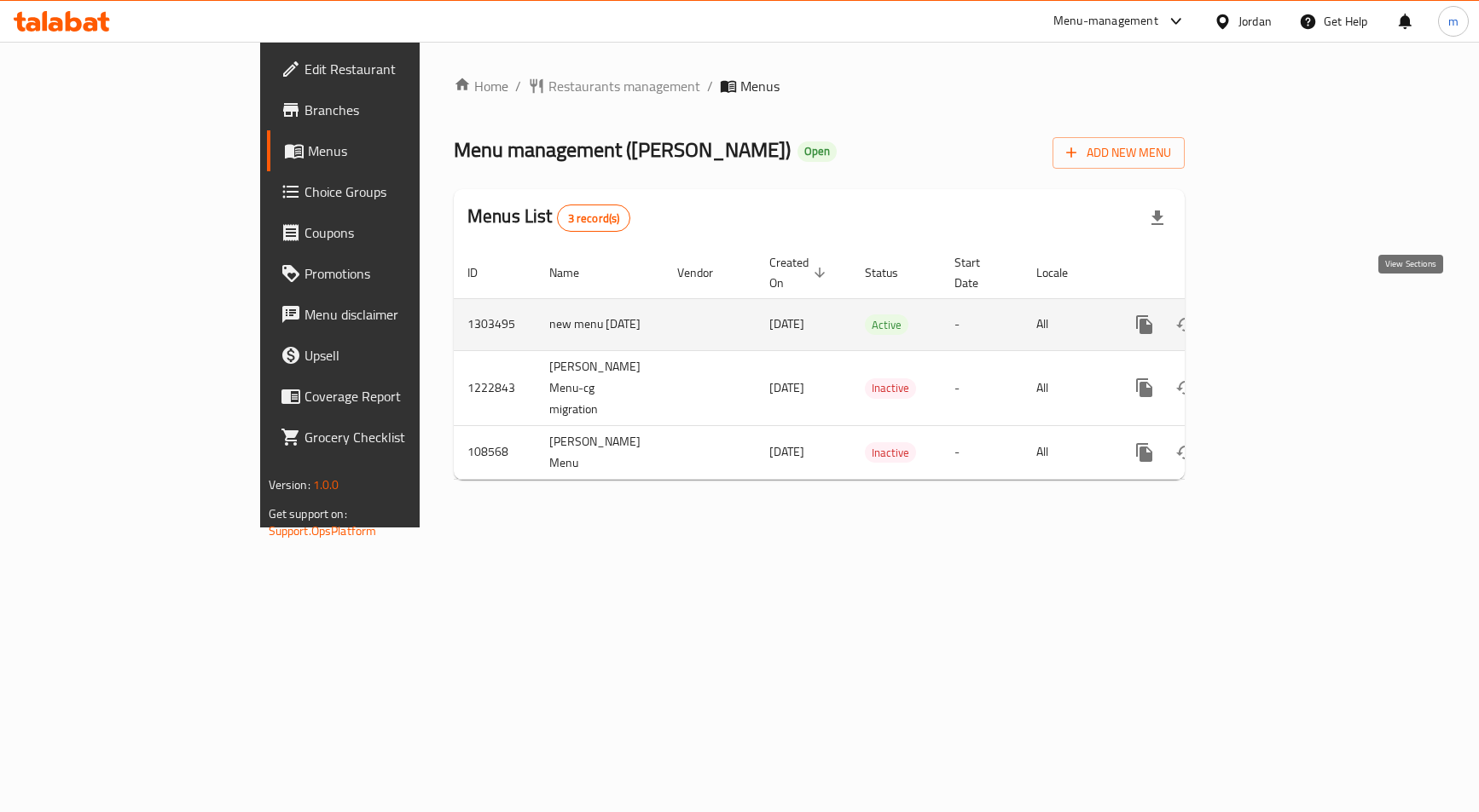
click at [1287, 307] on link "enhanced table" at bounding box center [1267, 325] width 41 height 41
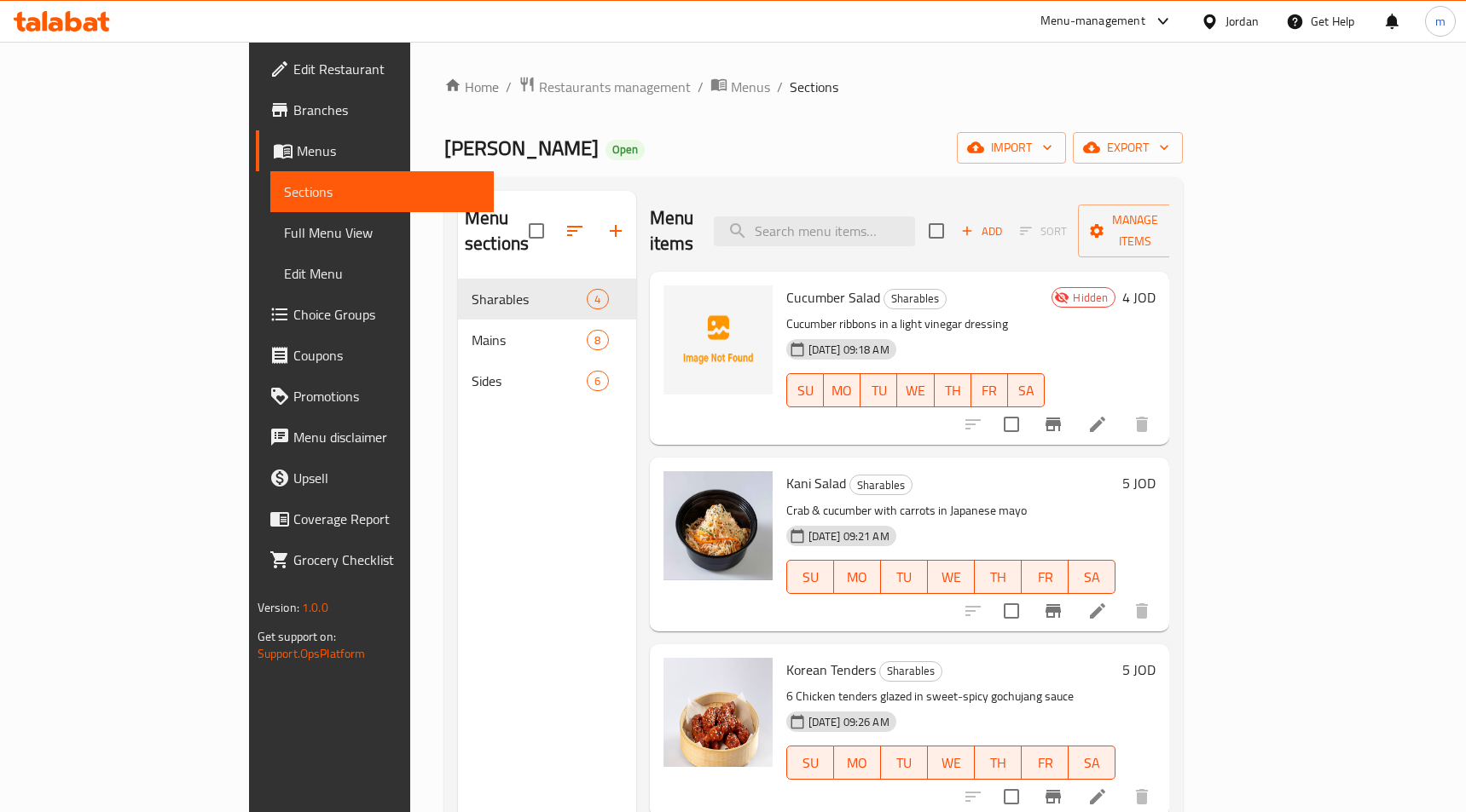
click at [294, 320] on span "Choice Groups" at bounding box center [387, 314] width 187 height 21
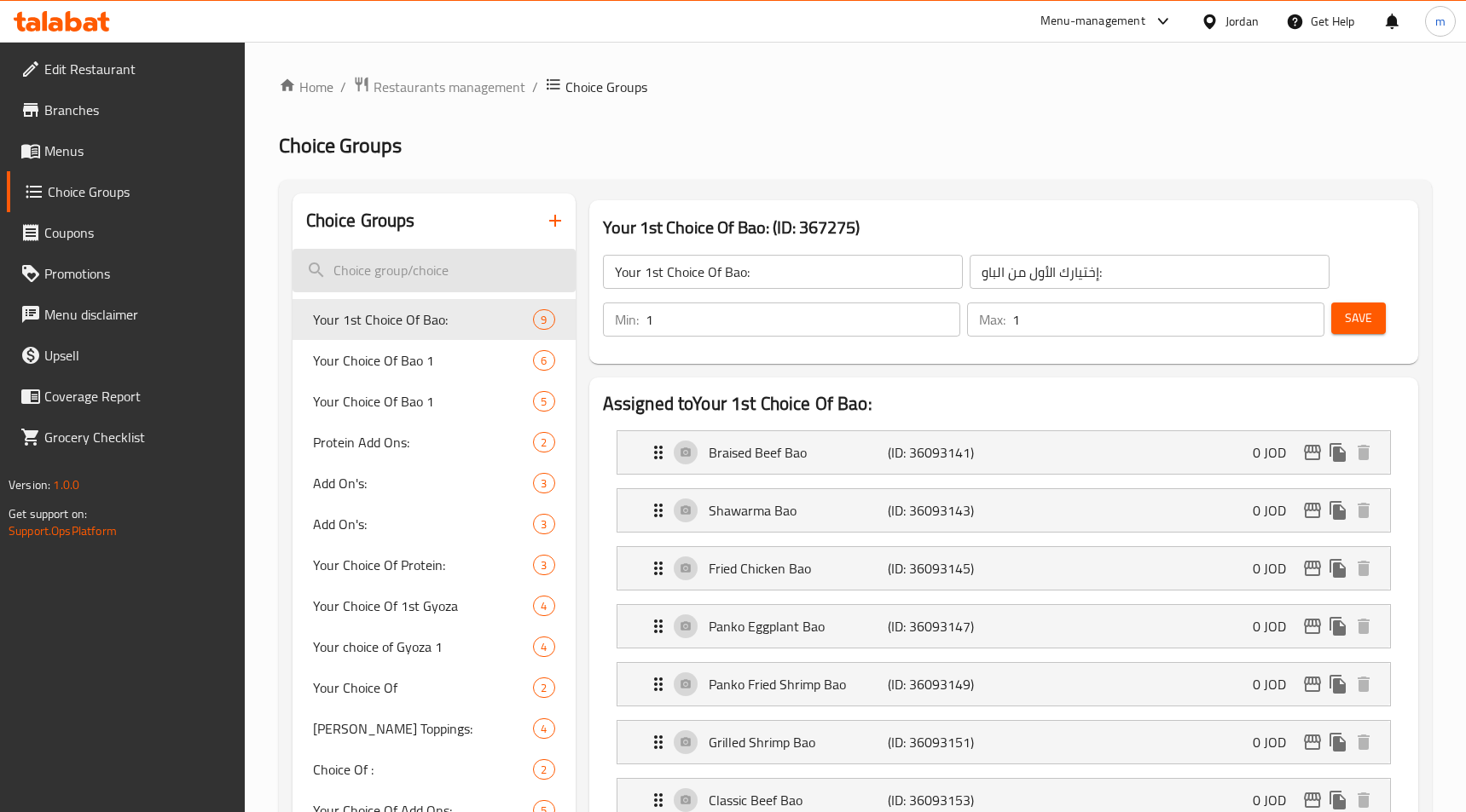
click at [402, 264] on input "search" at bounding box center [434, 271] width 283 height 43
paste input "Choice of veggies"
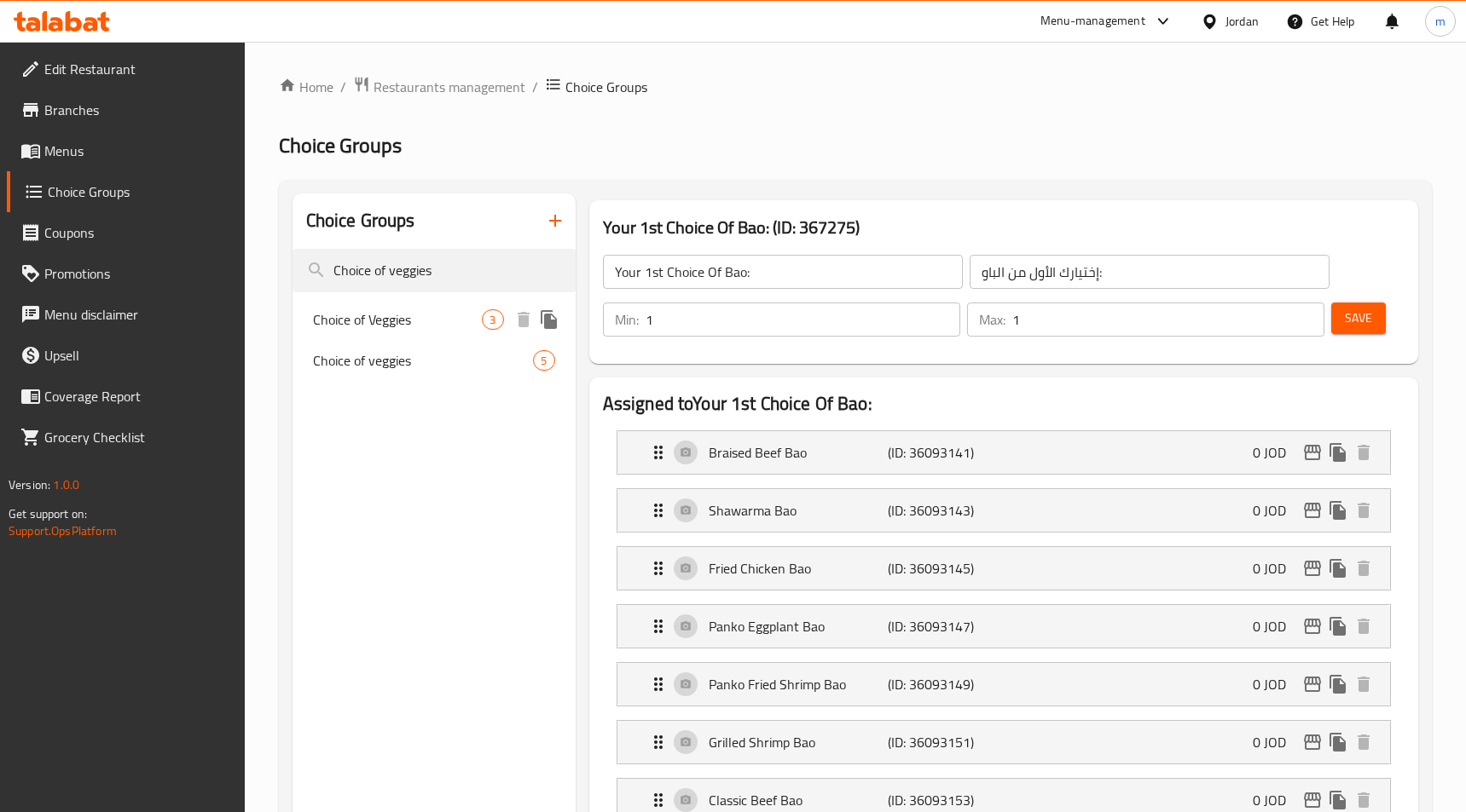
type input "Choice of veggies"
click at [439, 325] on span "Choice of Veggies" at bounding box center [398, 319] width 170 height 21
type input "Choice of Veggies"
type input "اختيار الخضروات"
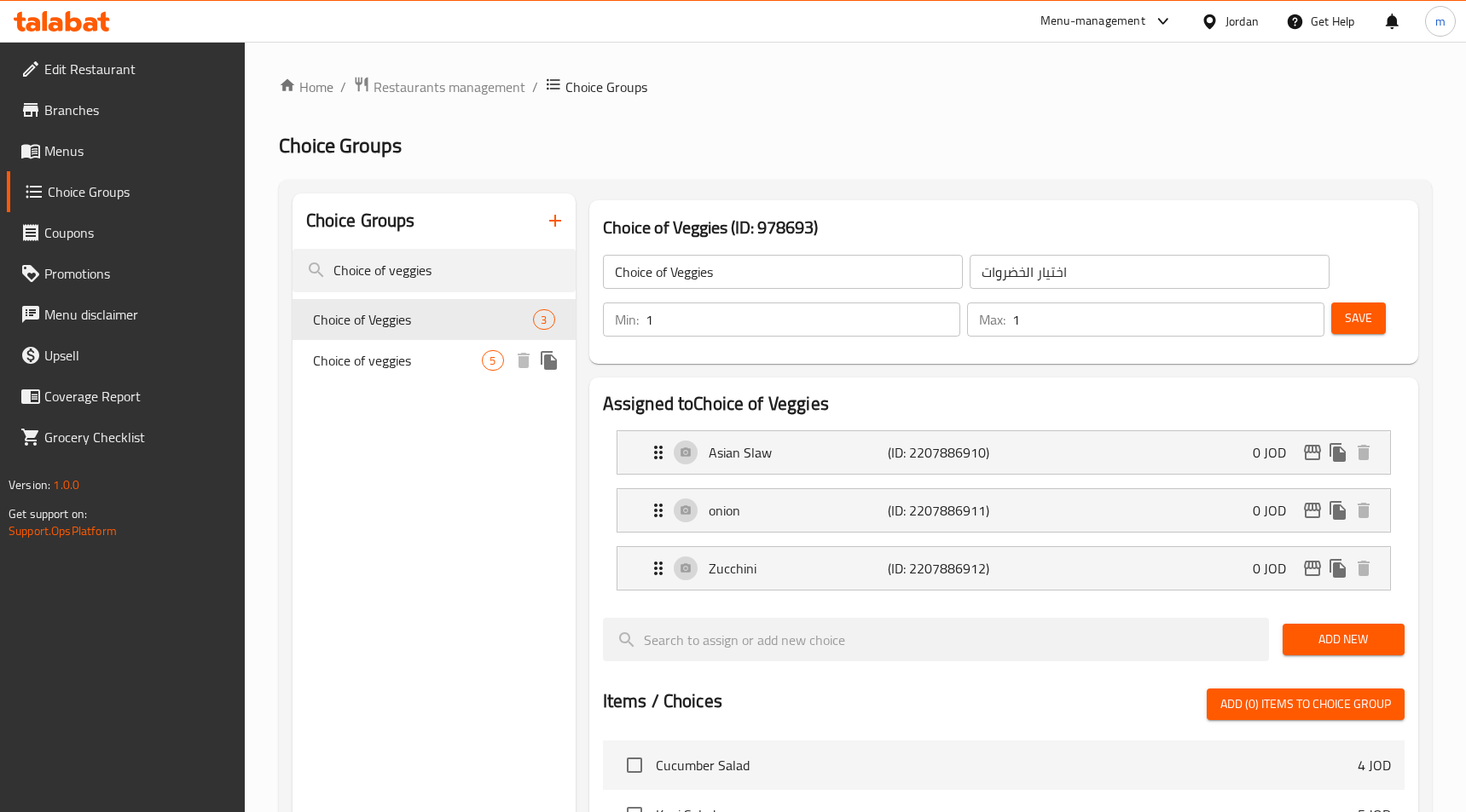
click at [401, 347] on div "Choice of veggies 5" at bounding box center [434, 360] width 283 height 41
type input "Choice of veggies"
type input "0"
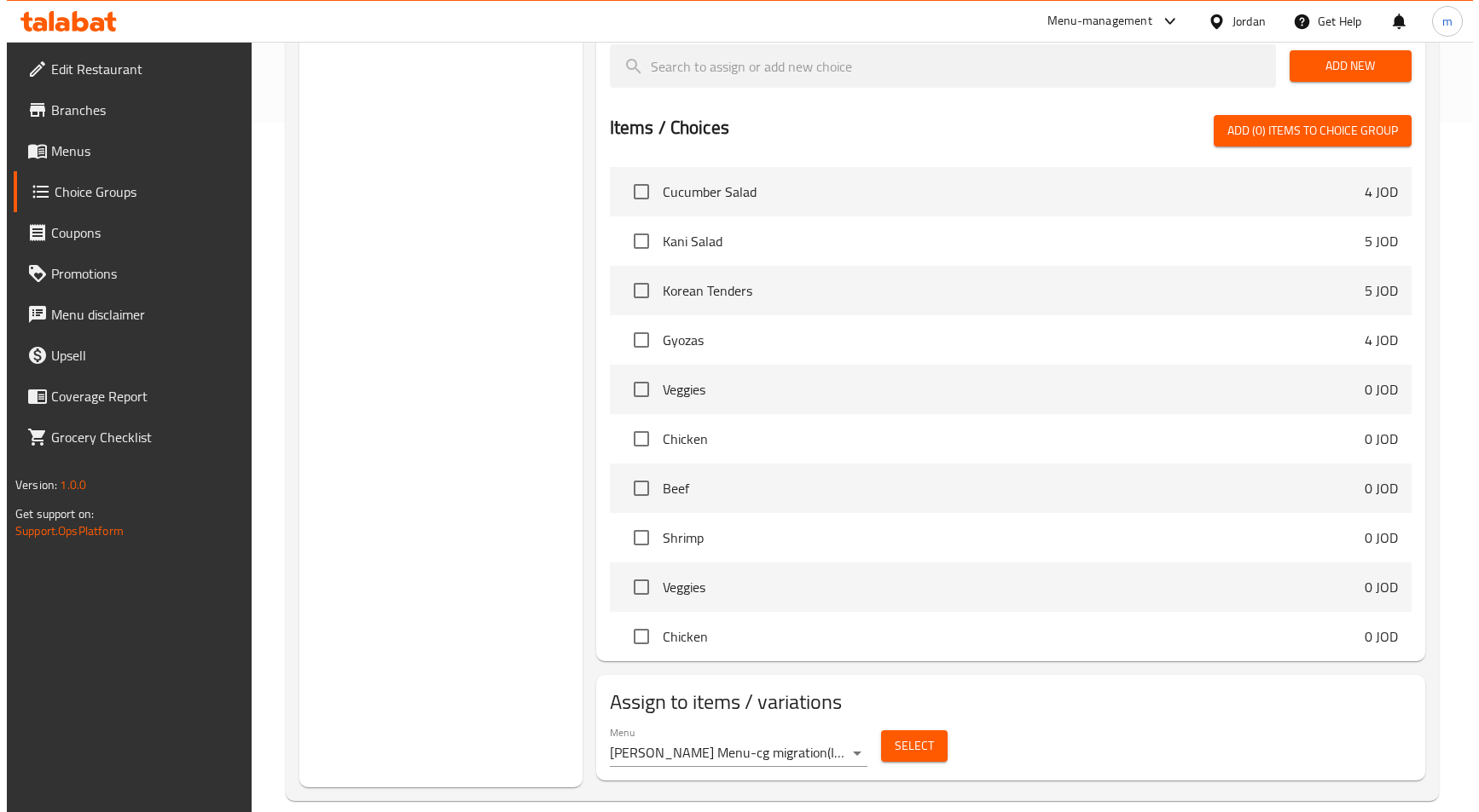
scroll to position [713, 0]
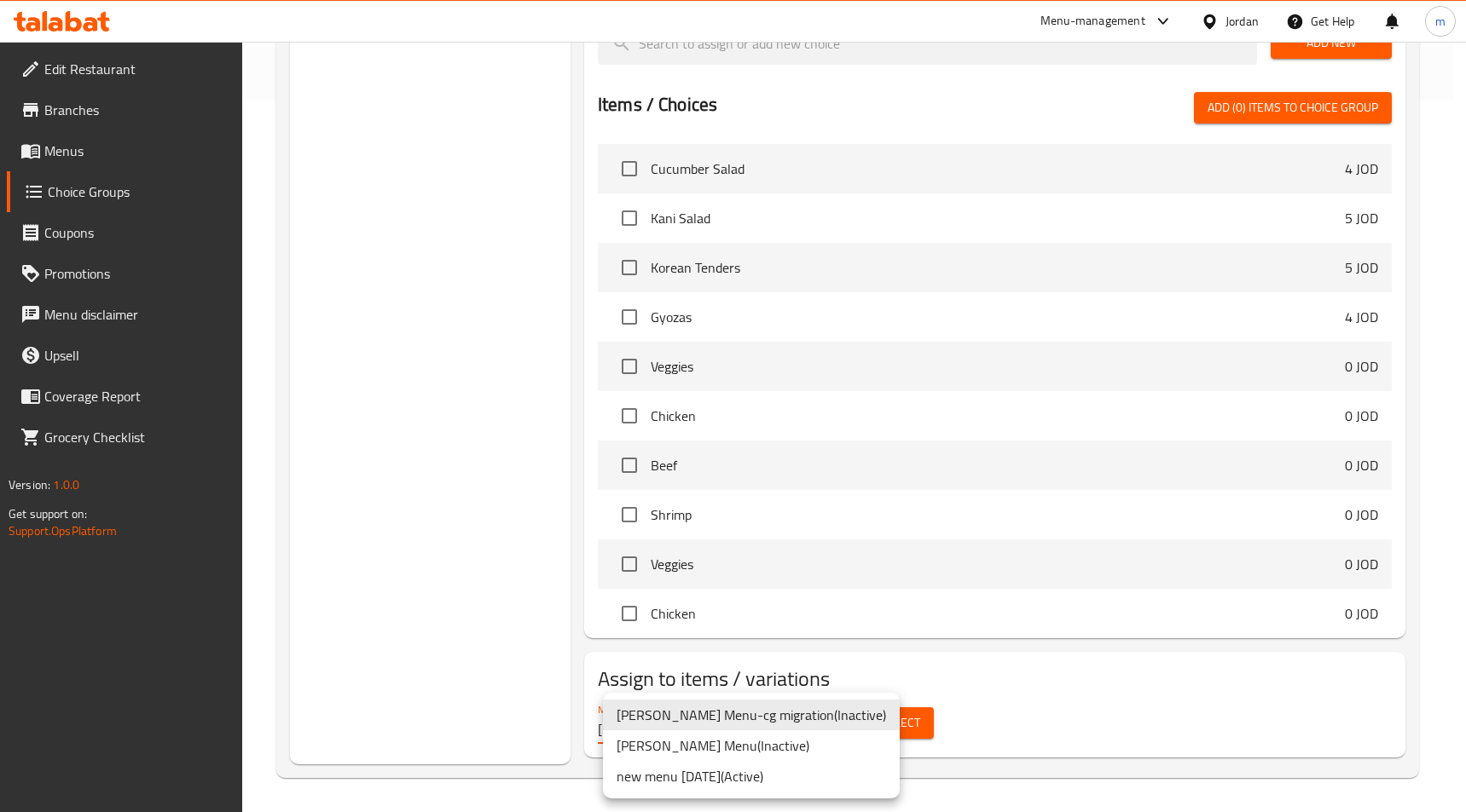
click at [778, 771] on li "new menu [DATE] ( Active )" at bounding box center [751, 776] width 297 height 30
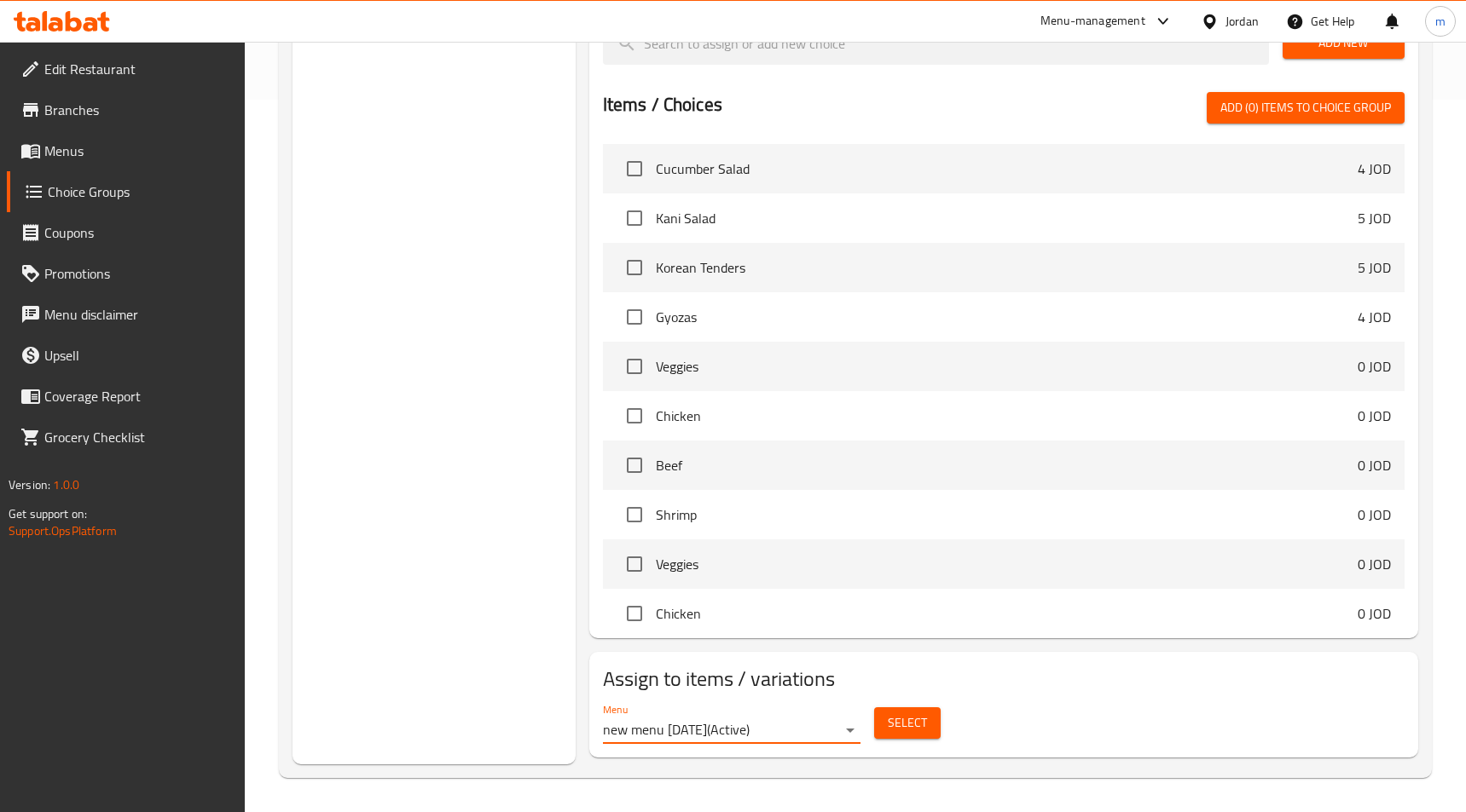
click at [894, 720] on span "Select" at bounding box center [907, 724] width 39 height 22
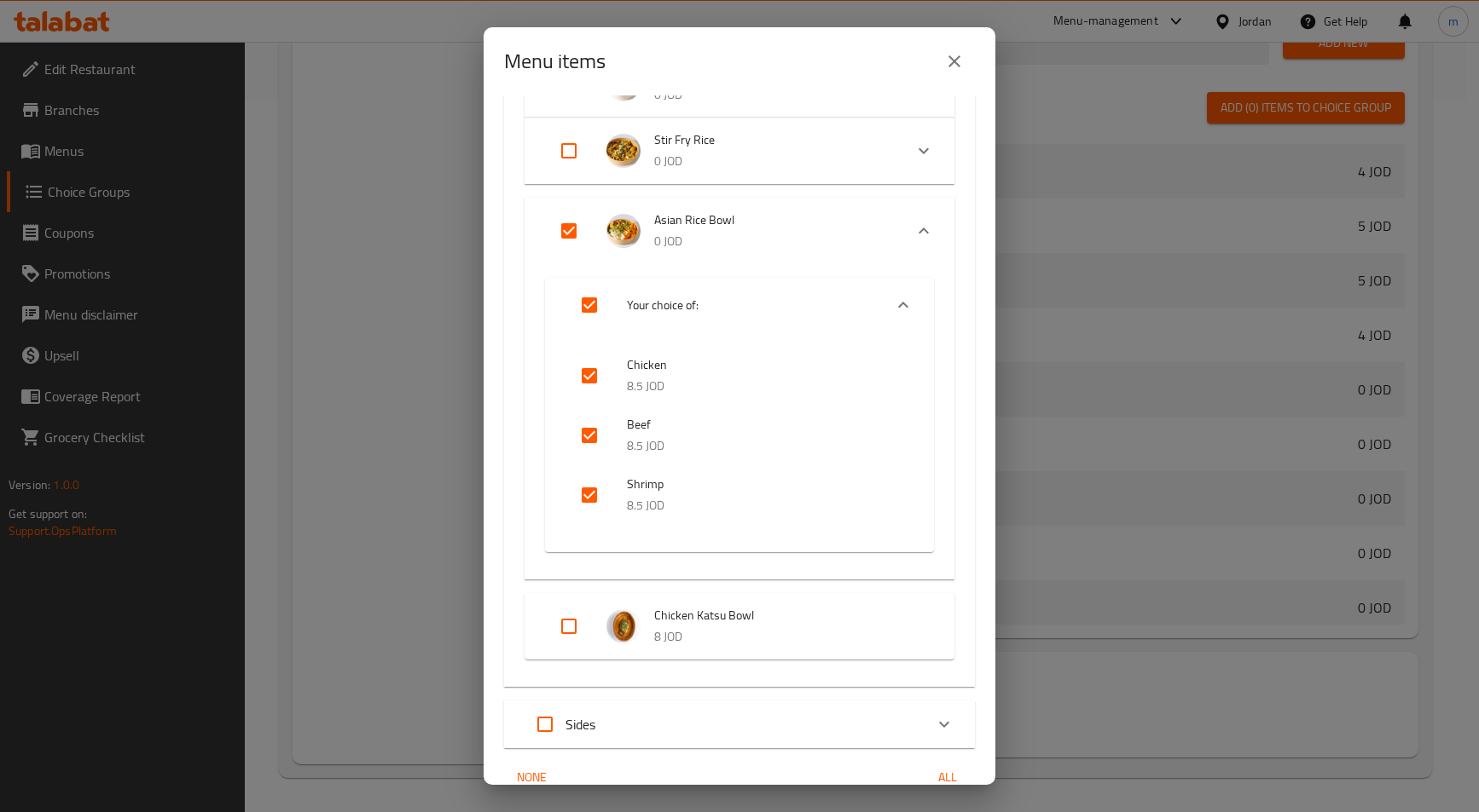
scroll to position [512, 0]
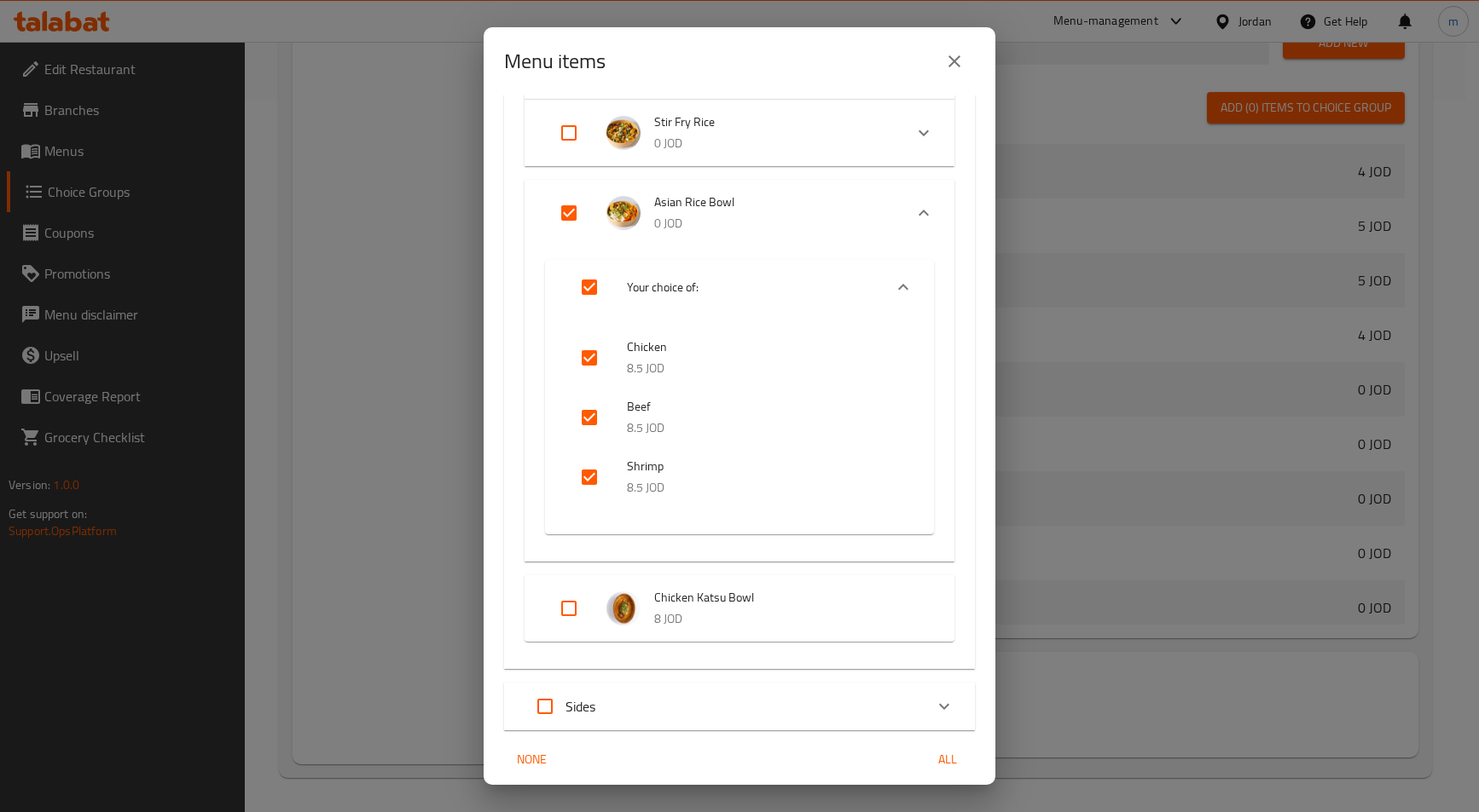
click at [1150, 612] on div "Menu items 1 / 18 items selected ​ Sharables Cucumber Salad 4 JOD Kani Salad 5 …" at bounding box center [740, 406] width 1479 height 812
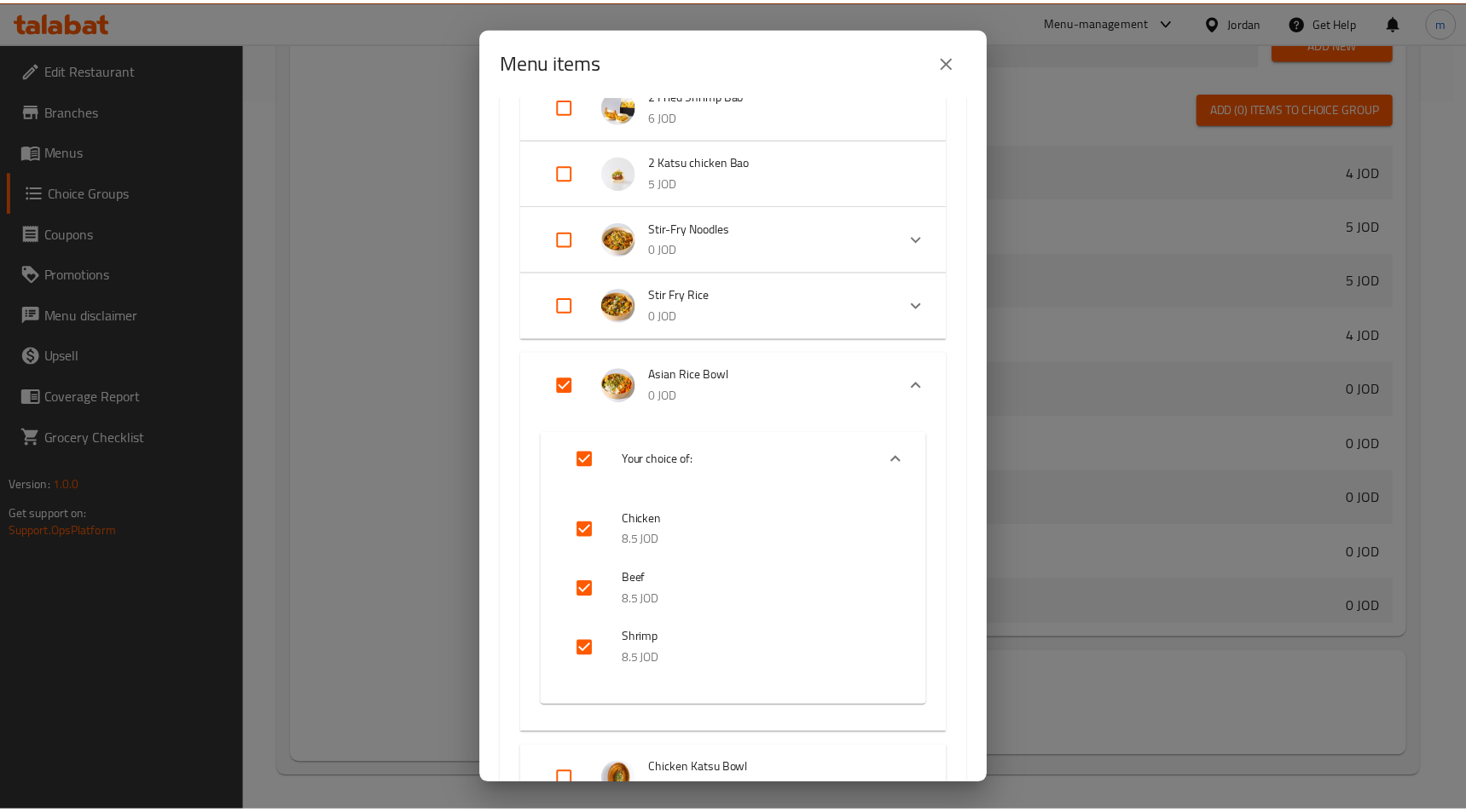
scroll to position [171, 0]
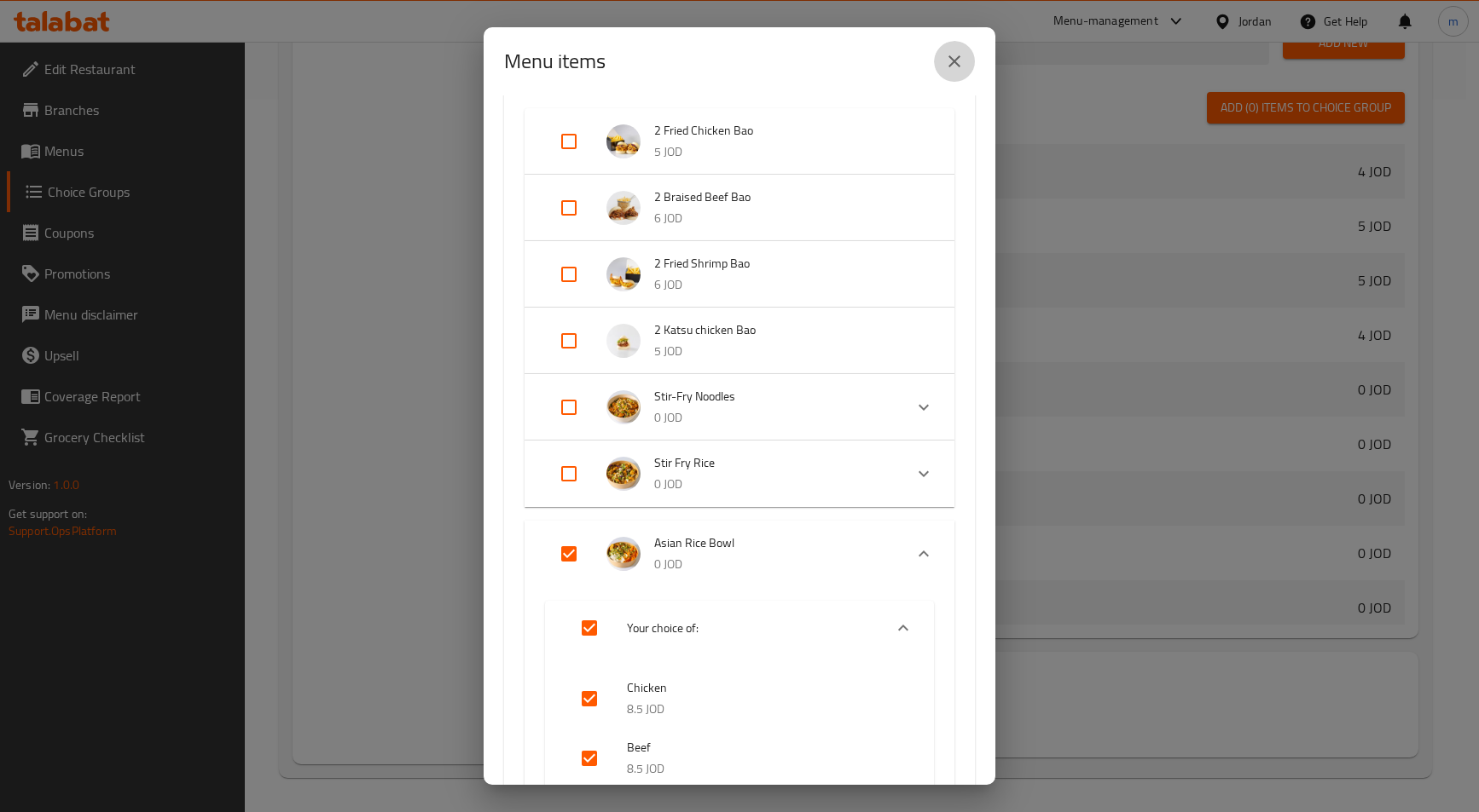
click at [958, 55] on icon "close" at bounding box center [954, 61] width 21 height 21
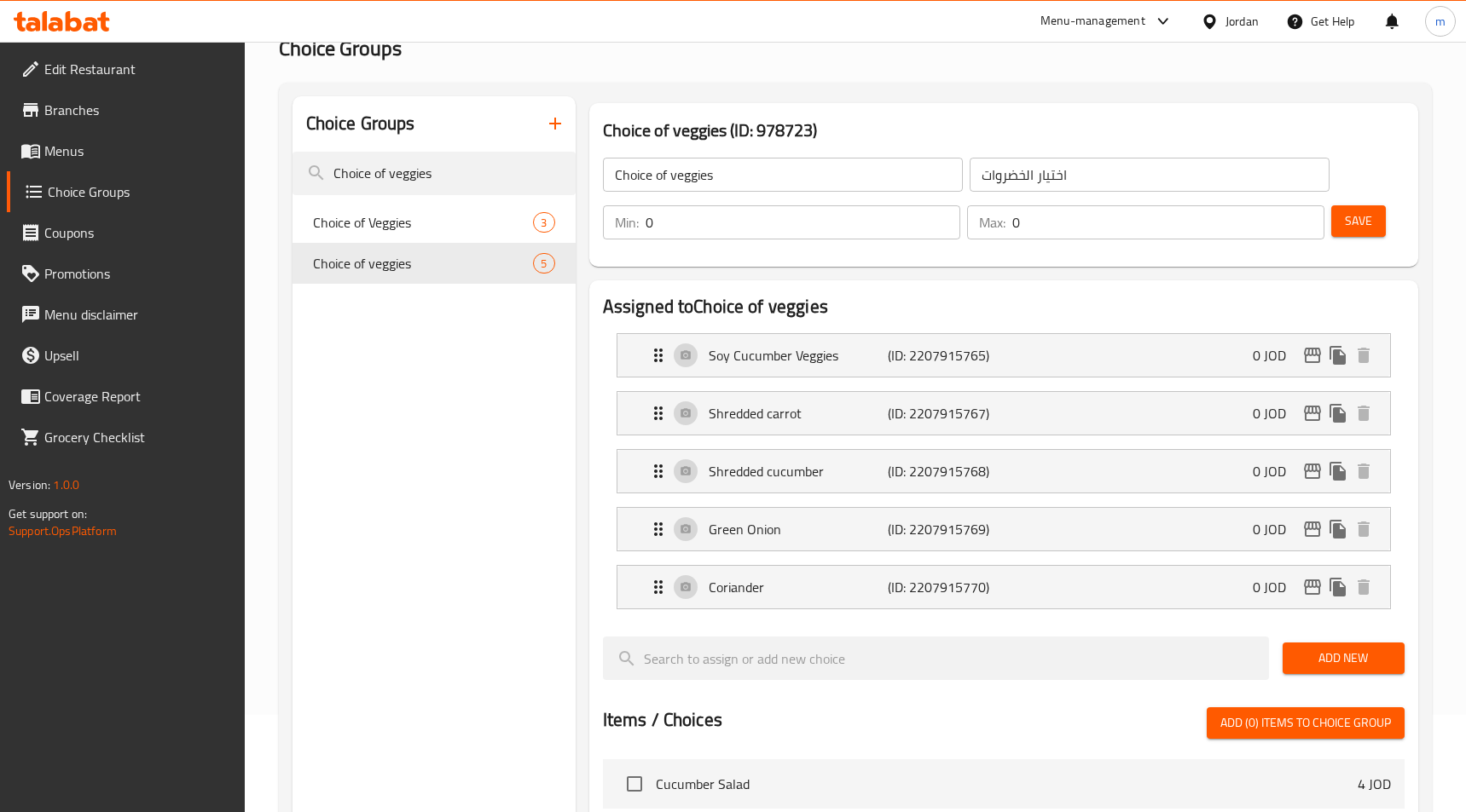
scroll to position [0, 0]
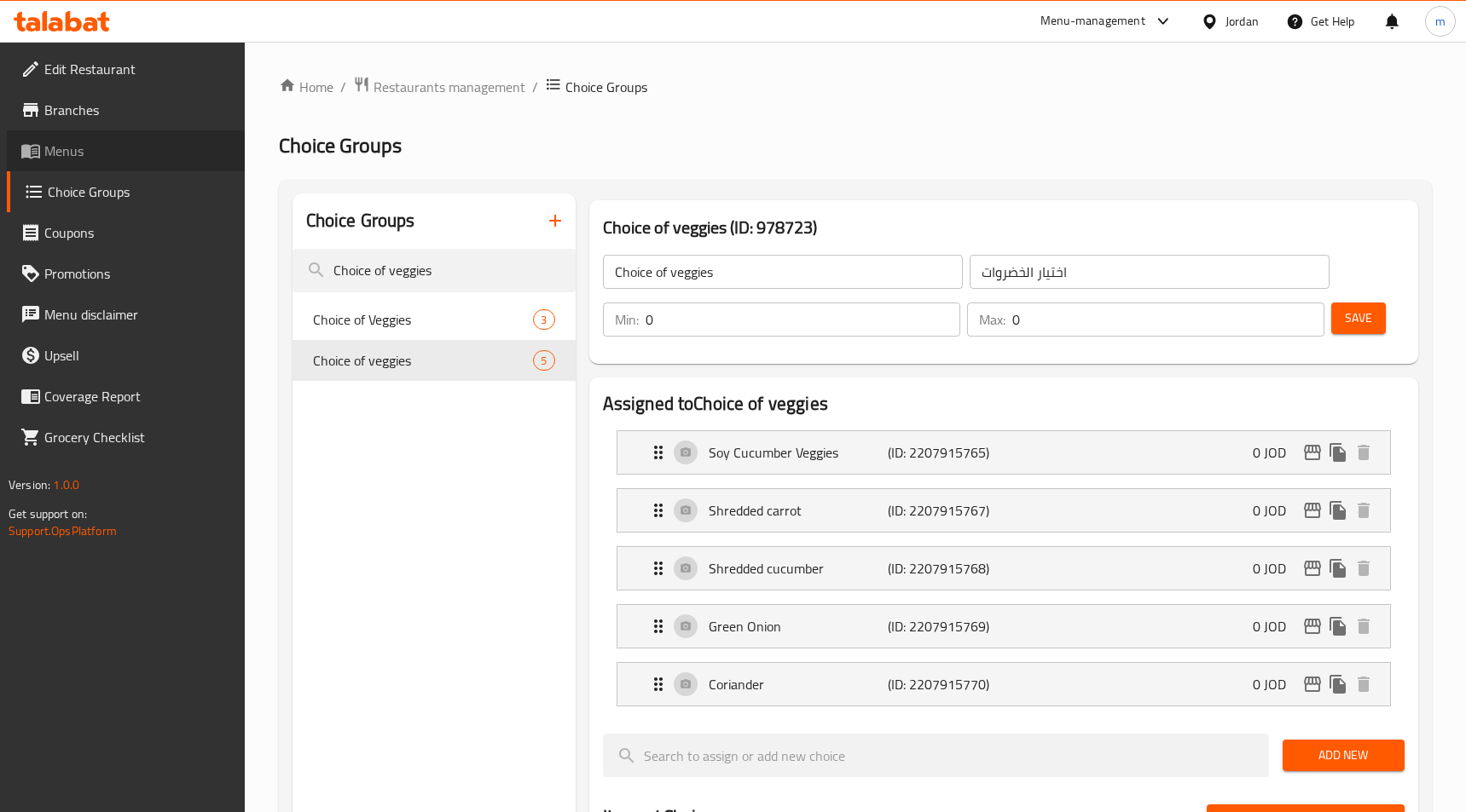
click at [136, 155] on span "Menus" at bounding box center [137, 150] width 187 height 21
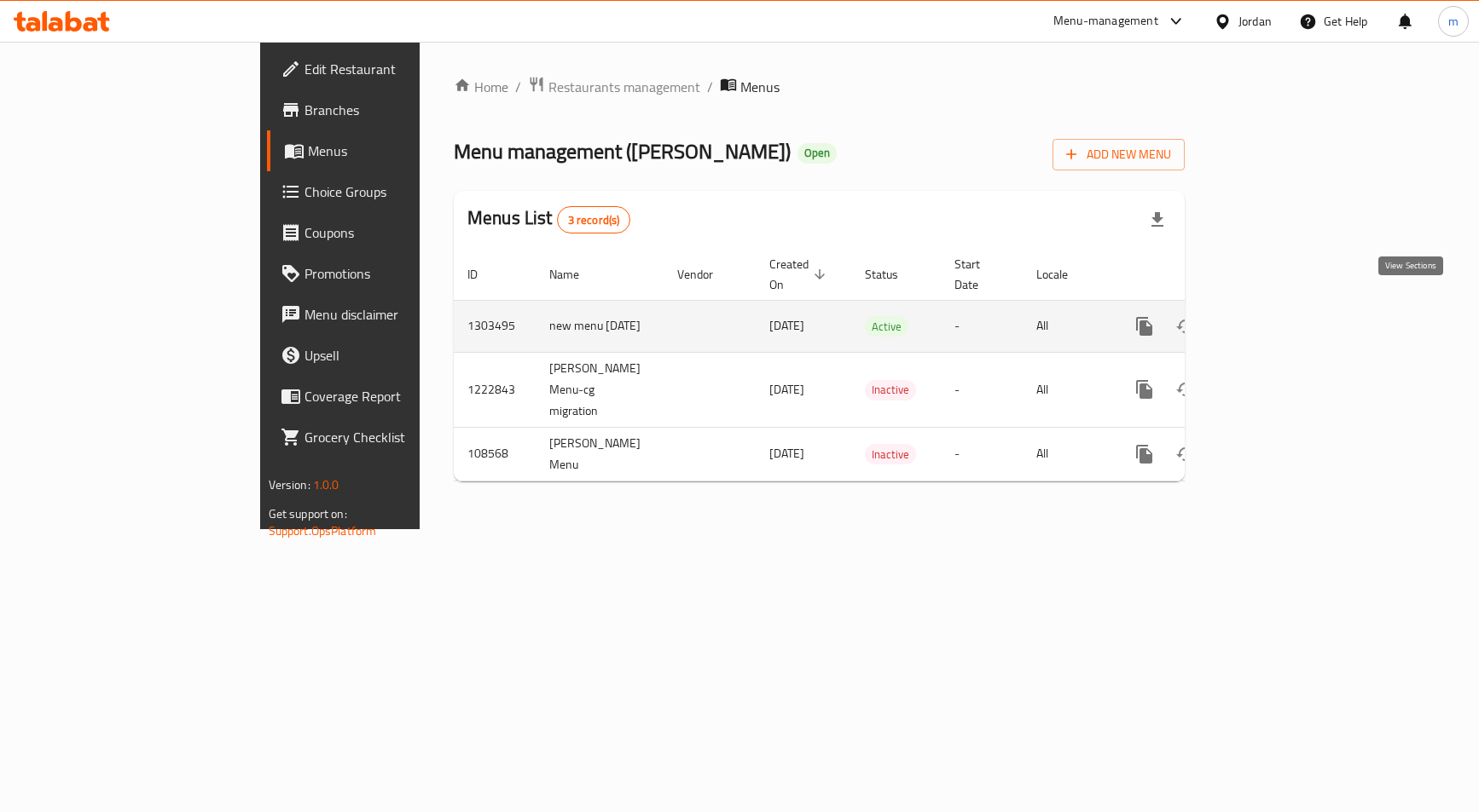
click at [1275, 319] on icon "enhanced table" at bounding box center [1267, 327] width 16 height 16
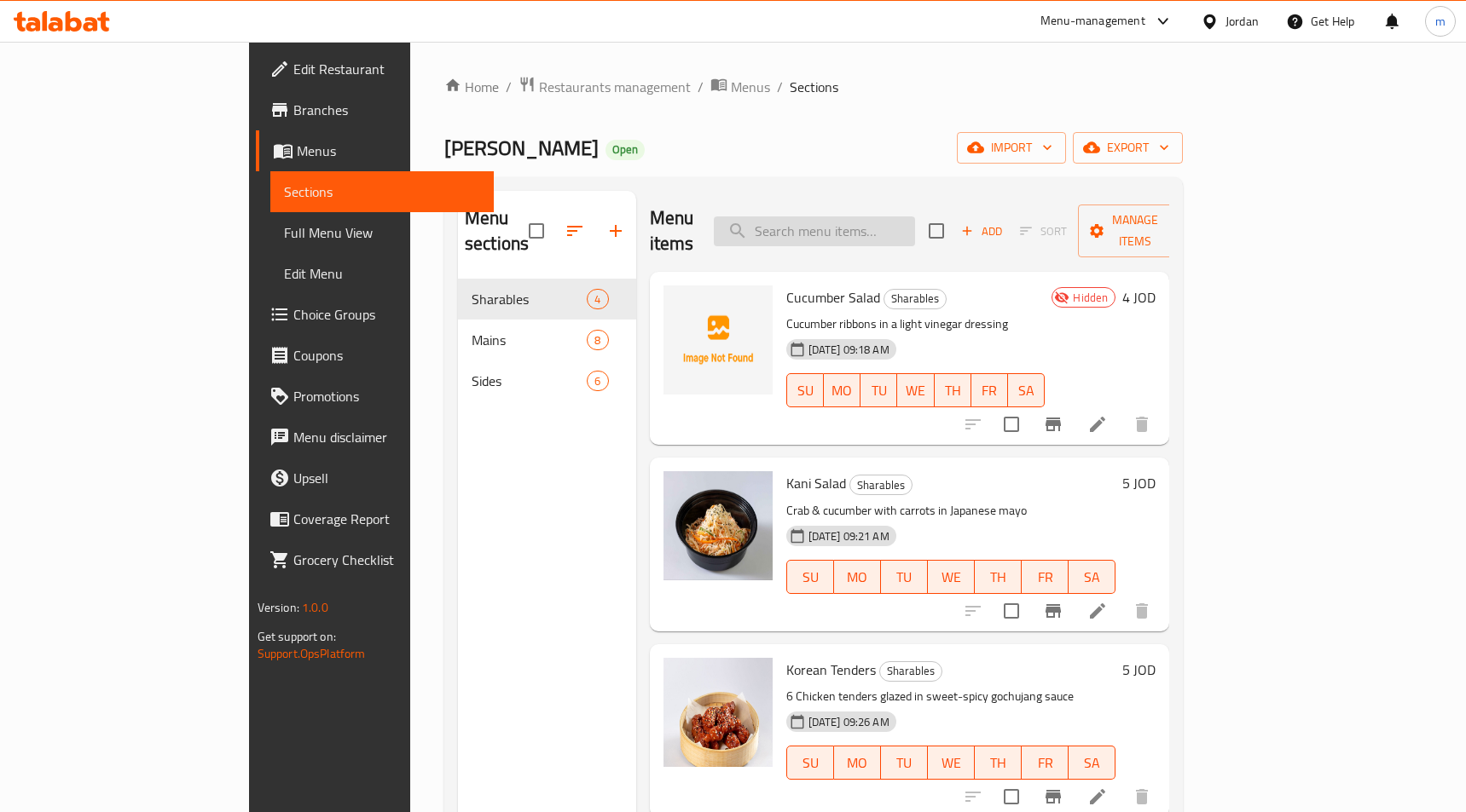
click at [879, 230] on input "search" at bounding box center [814, 232] width 201 height 29
type input "ش"
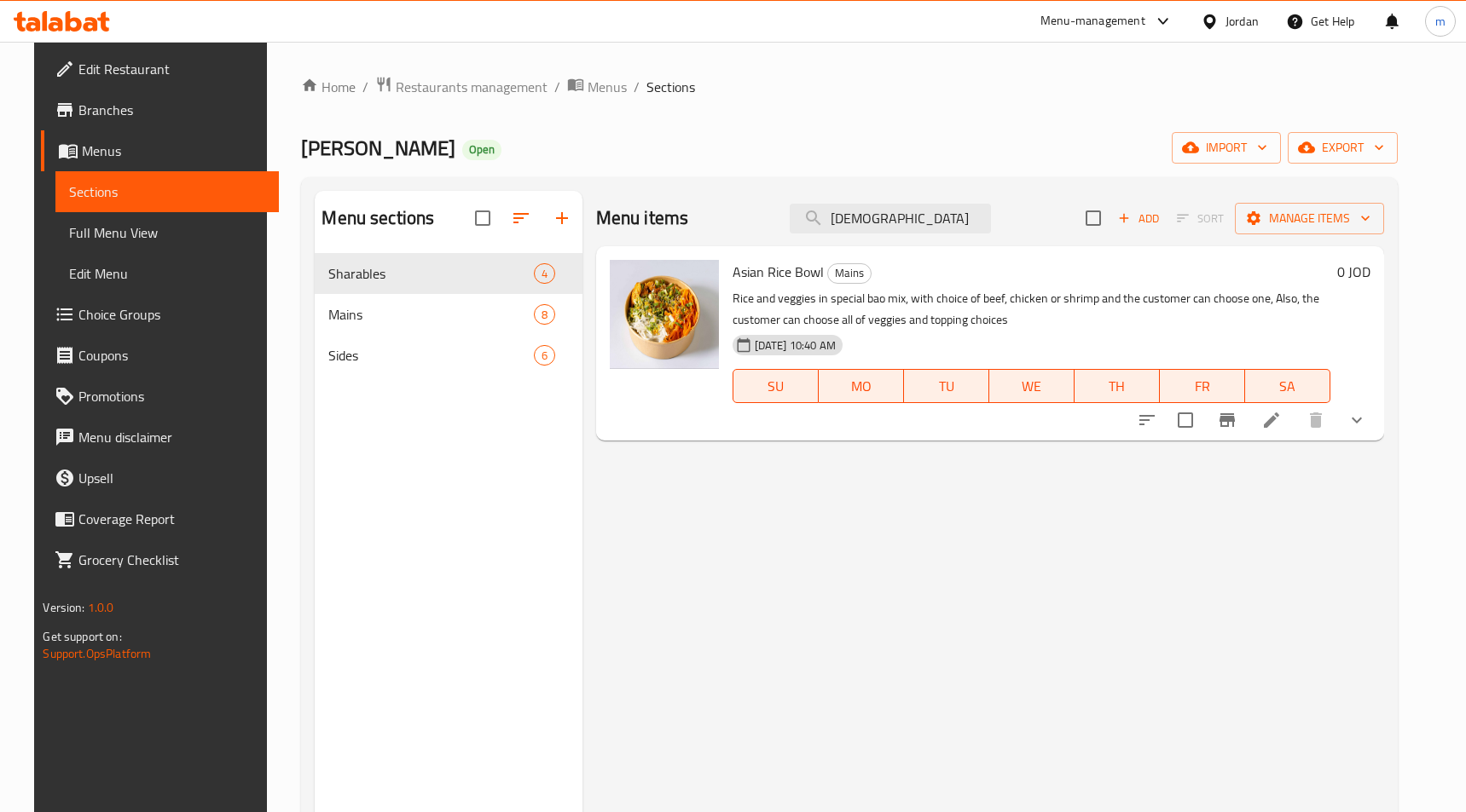
type input "[DEMOGRAPHIC_DATA]"
click at [1281, 416] on icon at bounding box center [1271, 420] width 21 height 21
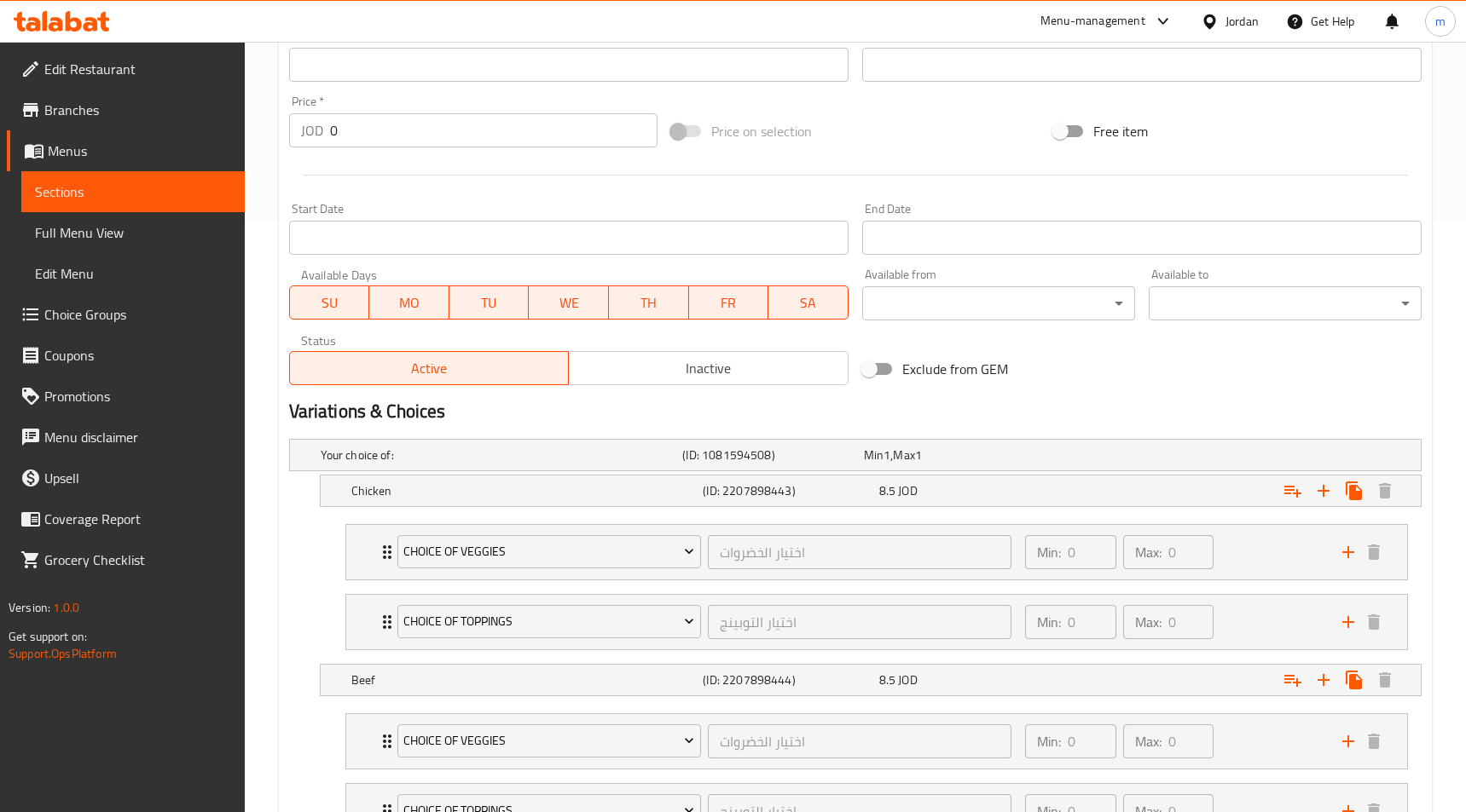
scroll to position [597, 0]
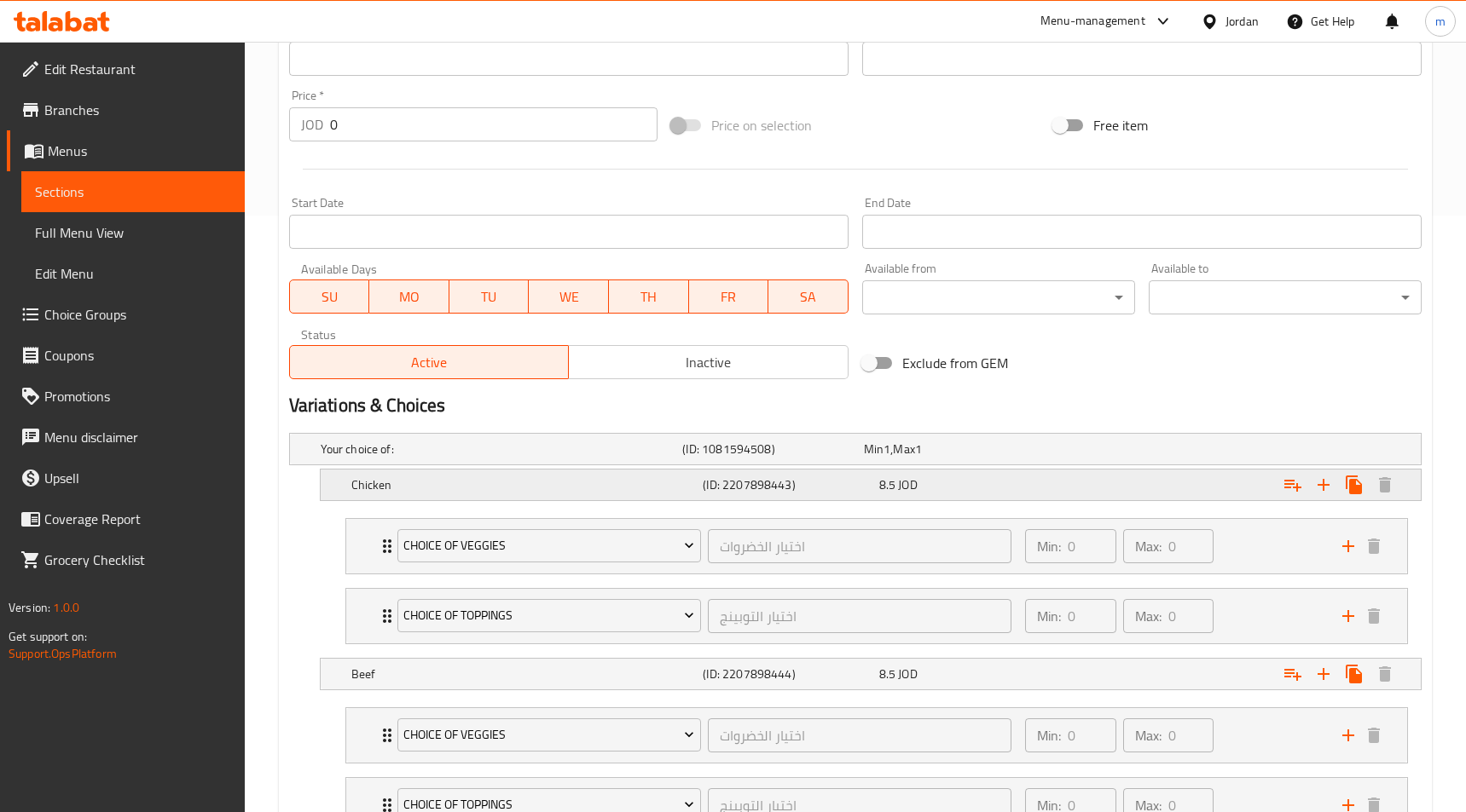
click at [782, 458] on h5 "(ID: 2207898443)" at bounding box center [769, 449] width 174 height 17
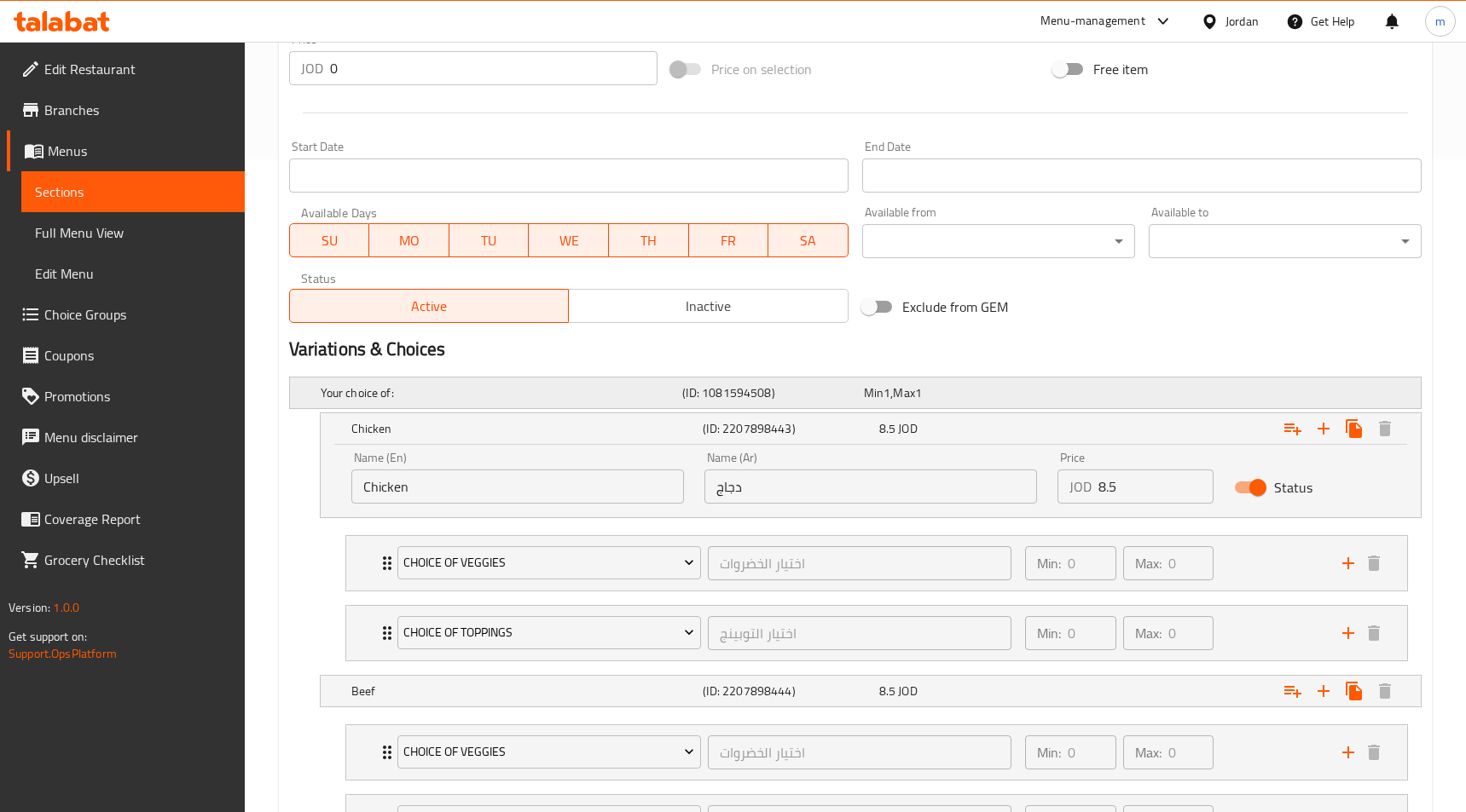
scroll to position [767, 0]
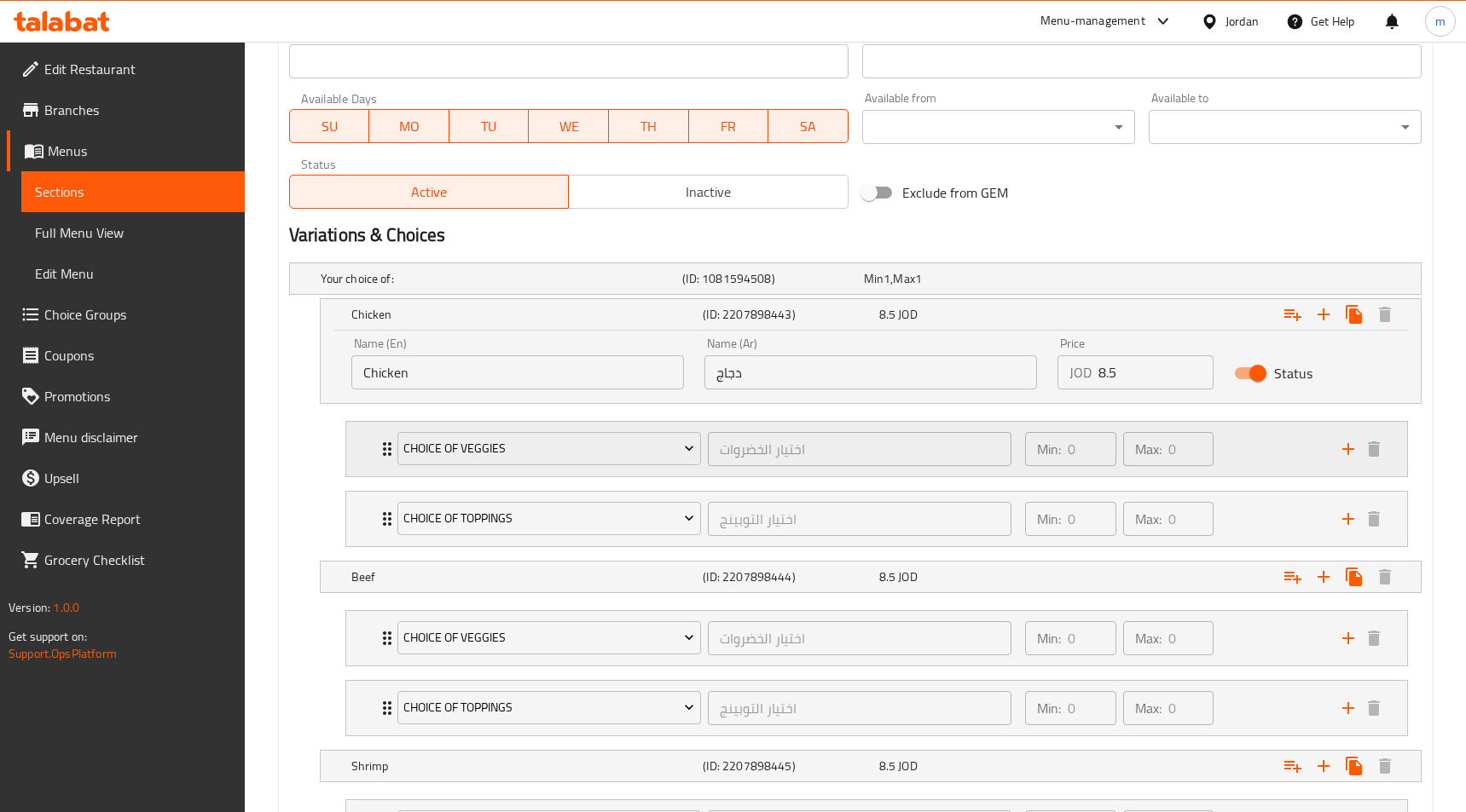
click at [1251, 455] on div "Min: 0 ​ Max: 0 ​" at bounding box center [1172, 450] width 317 height 55
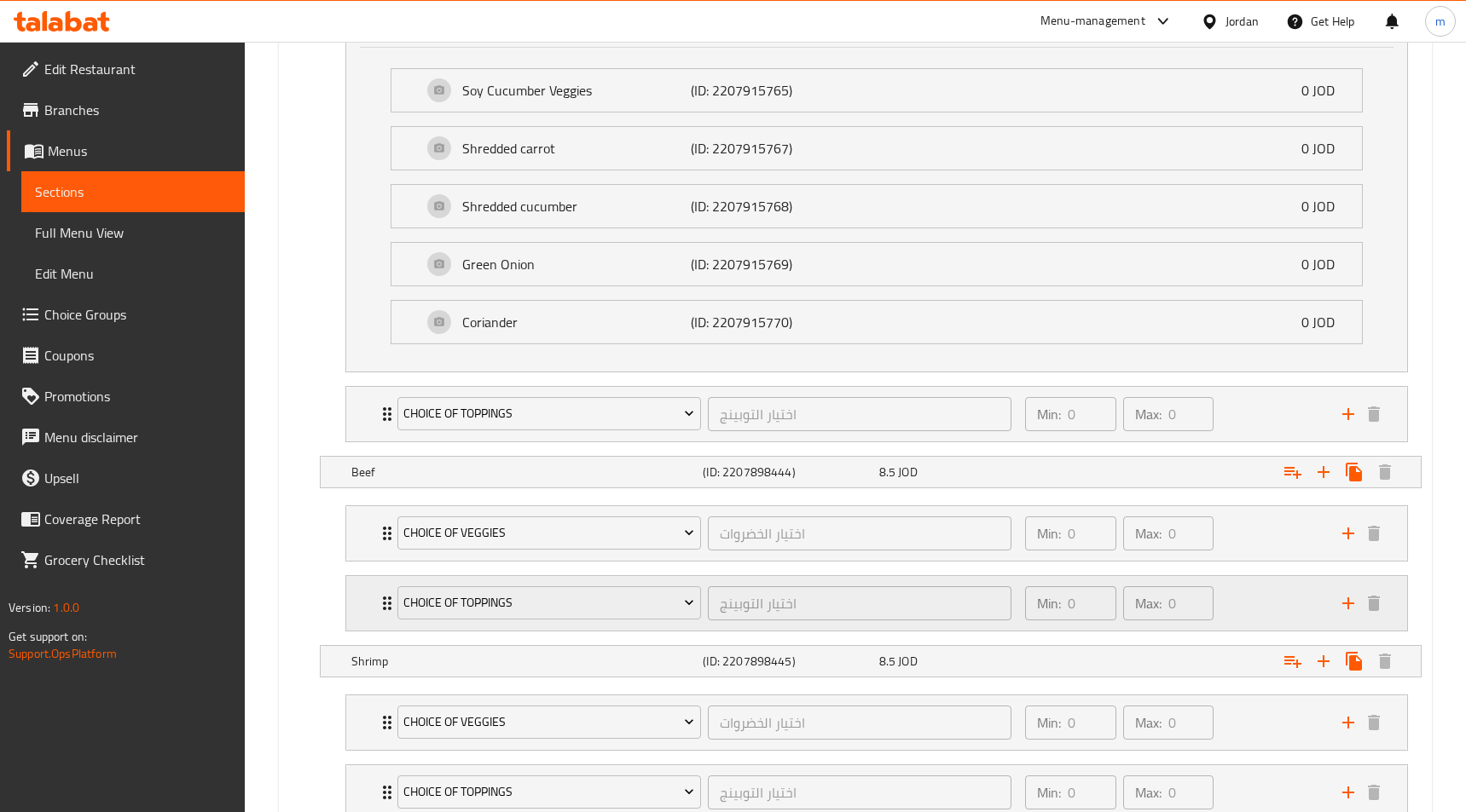
scroll to position [1323, 0]
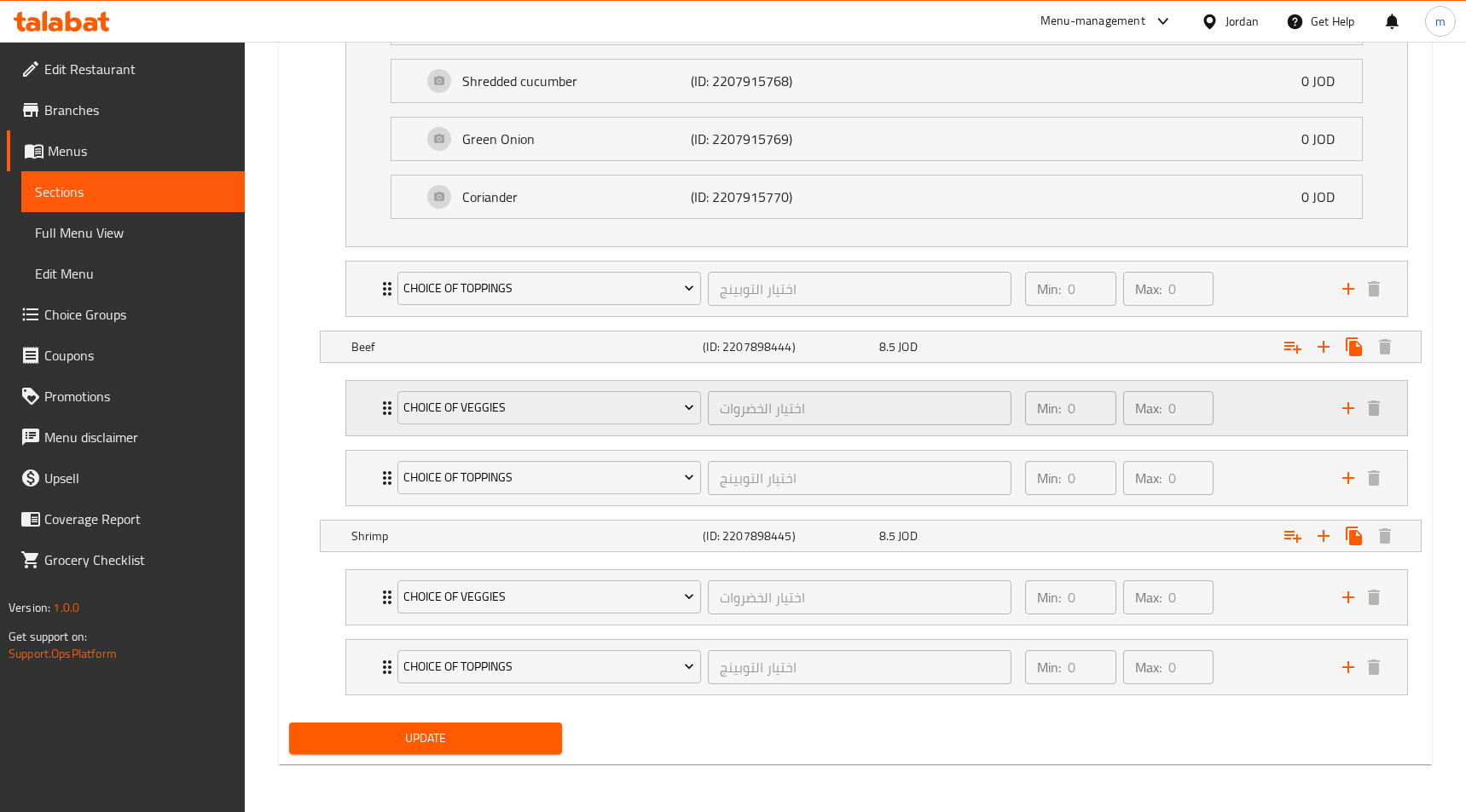
click at [1237, 410] on div "Min: 0 ​ Max: 0 ​" at bounding box center [1172, 408] width 317 height 55
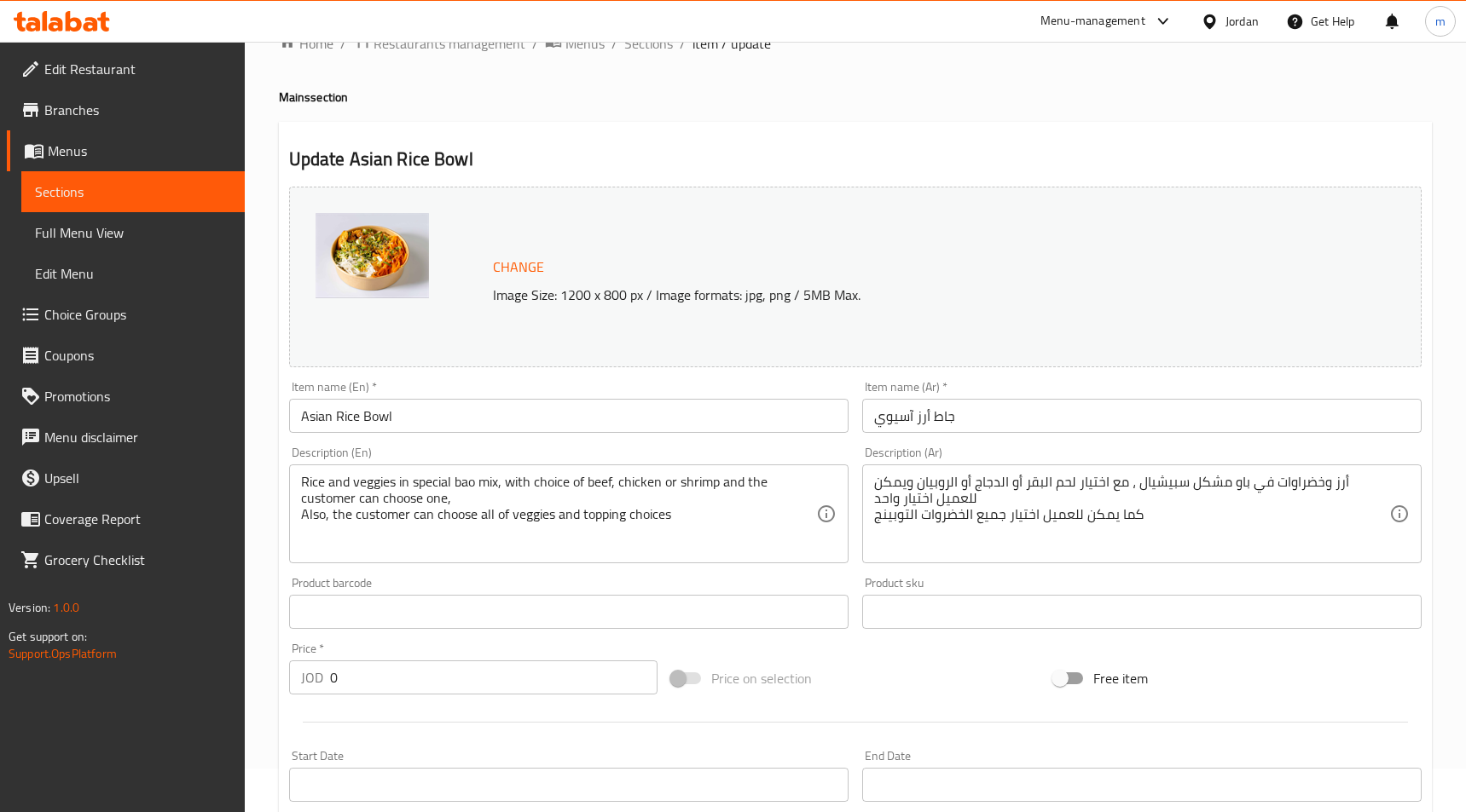
scroll to position [0, 0]
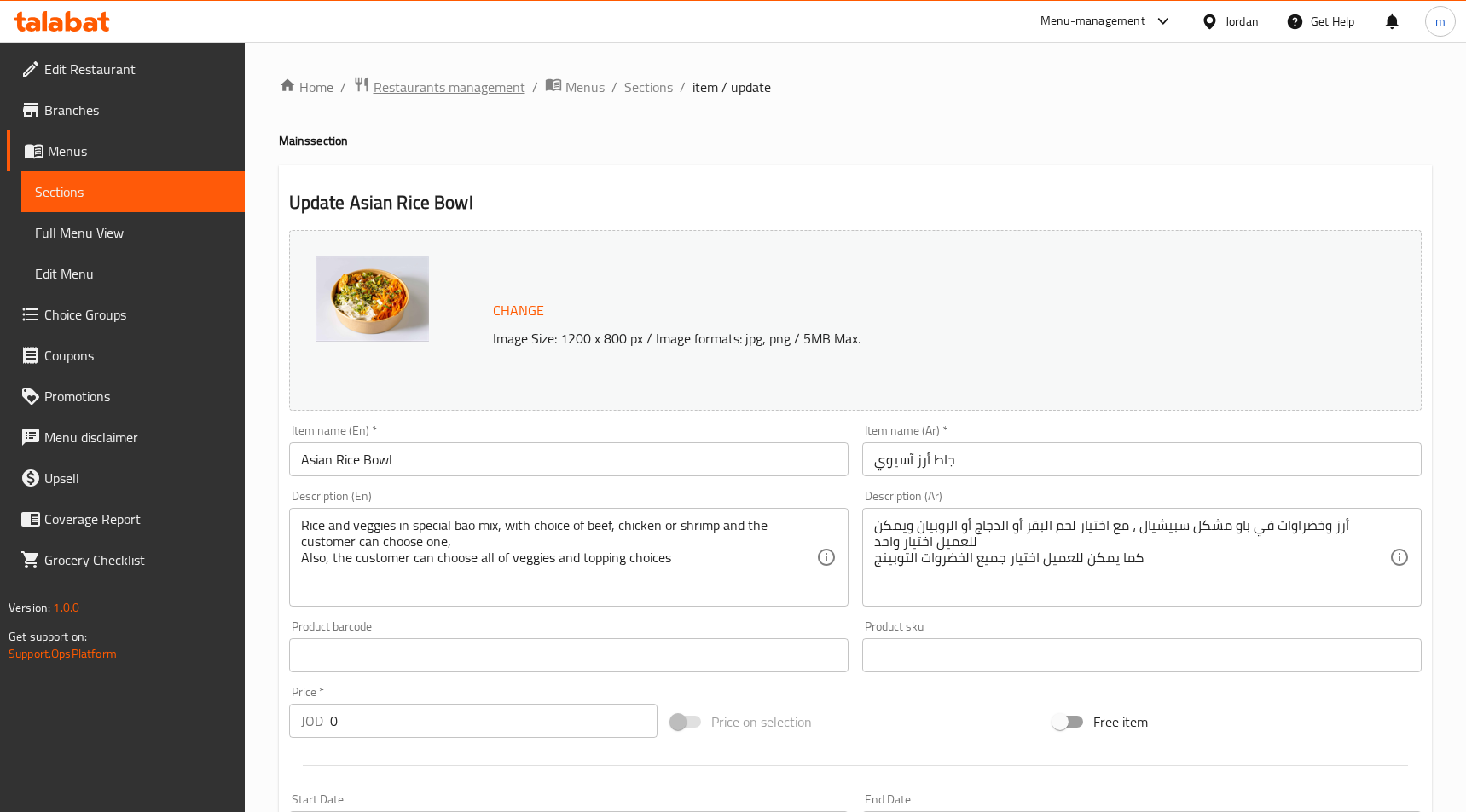
click at [415, 91] on span "Restaurants management" at bounding box center [449, 86] width 152 height 21
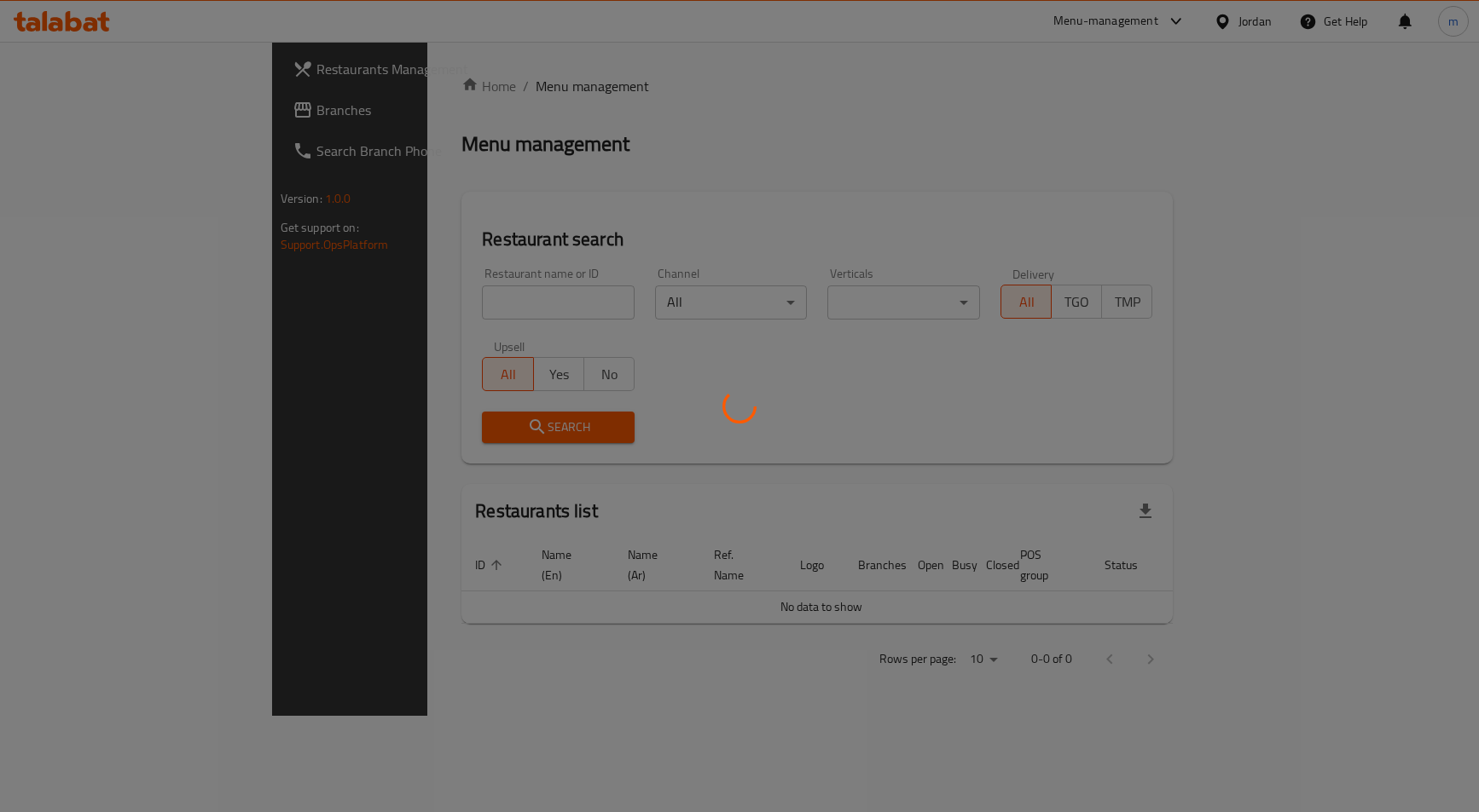
click at [100, 105] on div at bounding box center [740, 406] width 1479 height 812
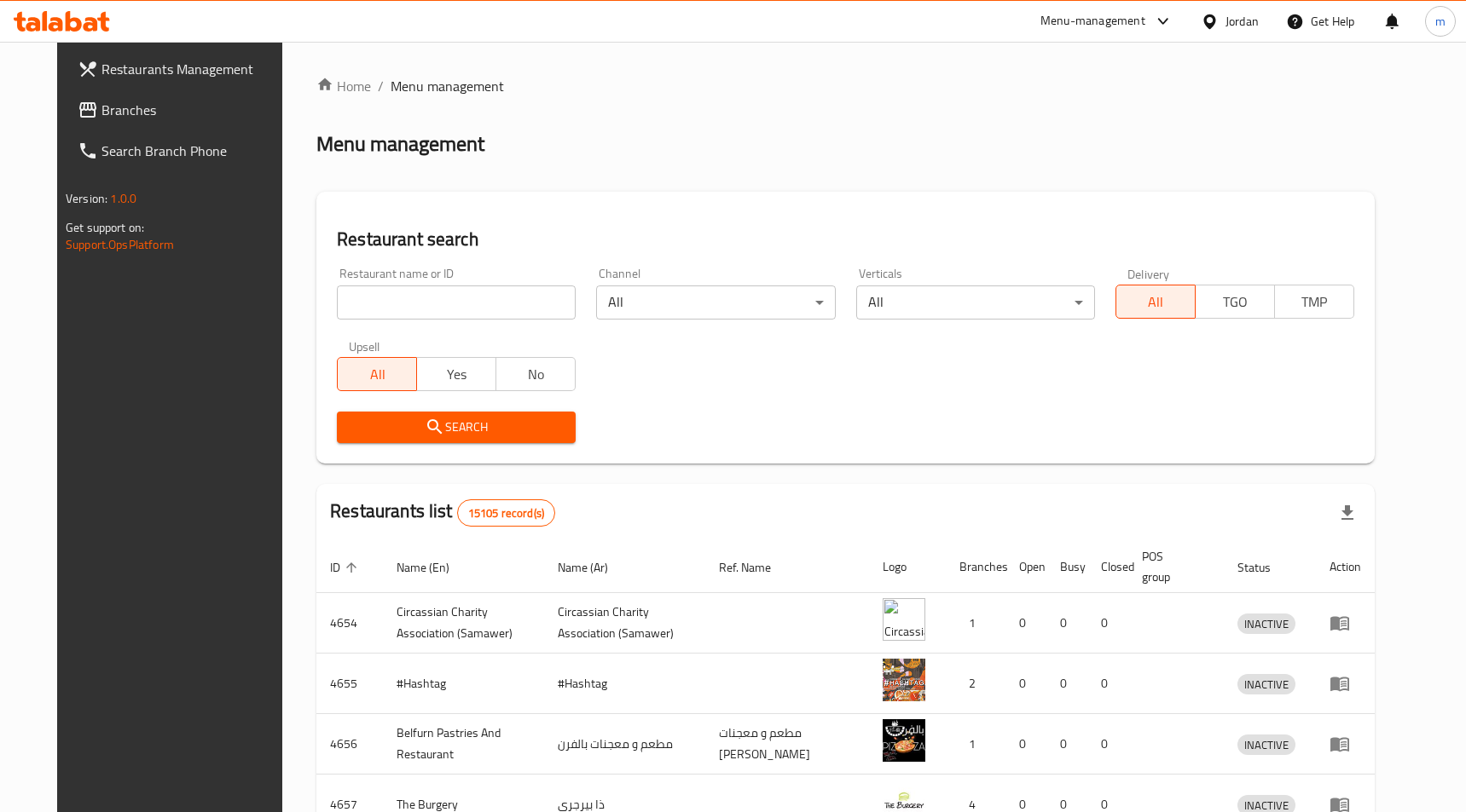
click at [101, 105] on span "Branches" at bounding box center [194, 110] width 187 height 21
